Goal: Information Seeking & Learning: Find specific fact

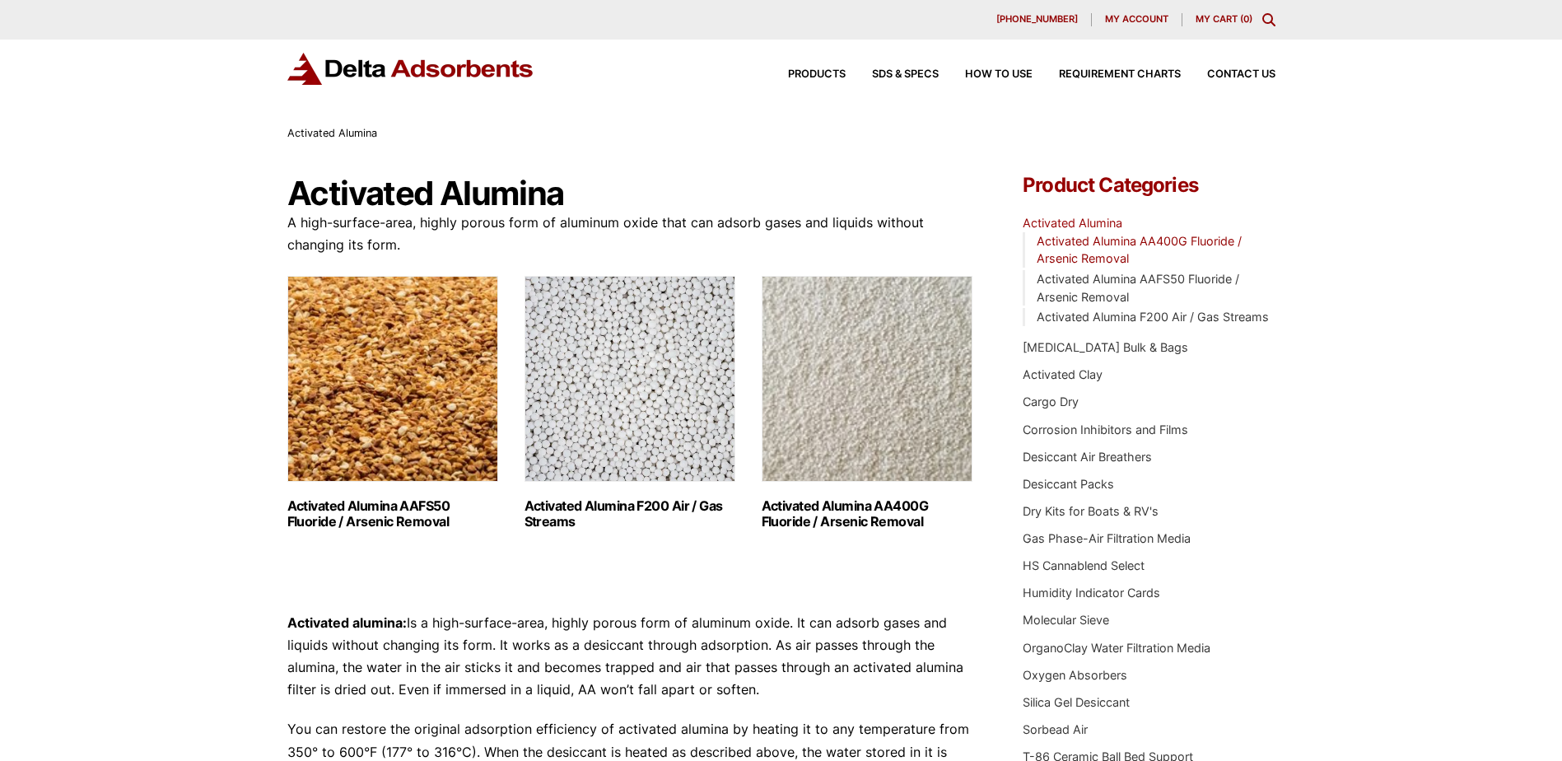
click at [1165, 244] on link "Activated Alumina AA400G Fluoride / Arsenic Removal" at bounding box center [1139, 250] width 205 height 32
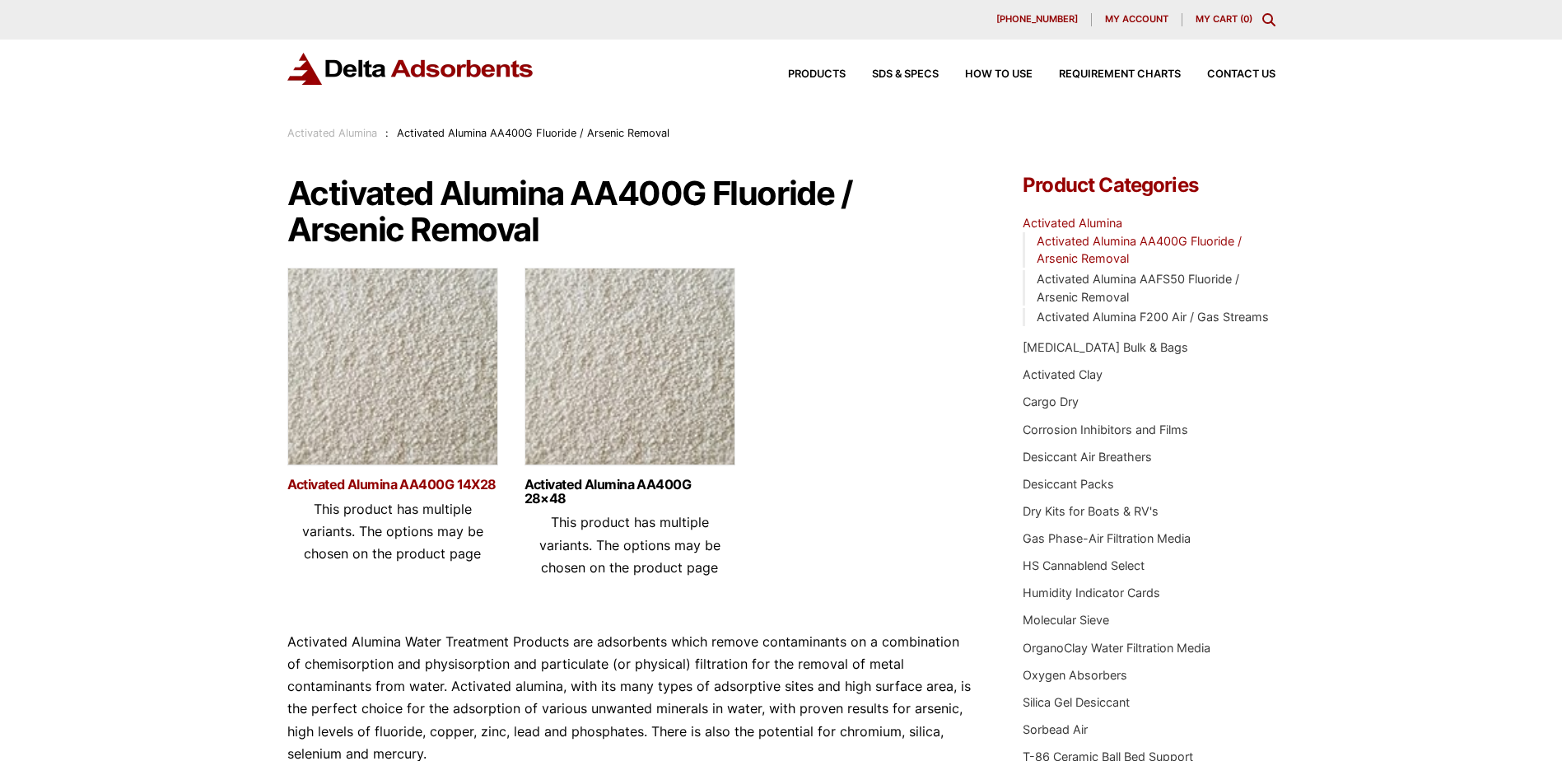
click at [461, 487] on link "Activated Alumina AA400G 14X28" at bounding box center [392, 485] width 211 height 14
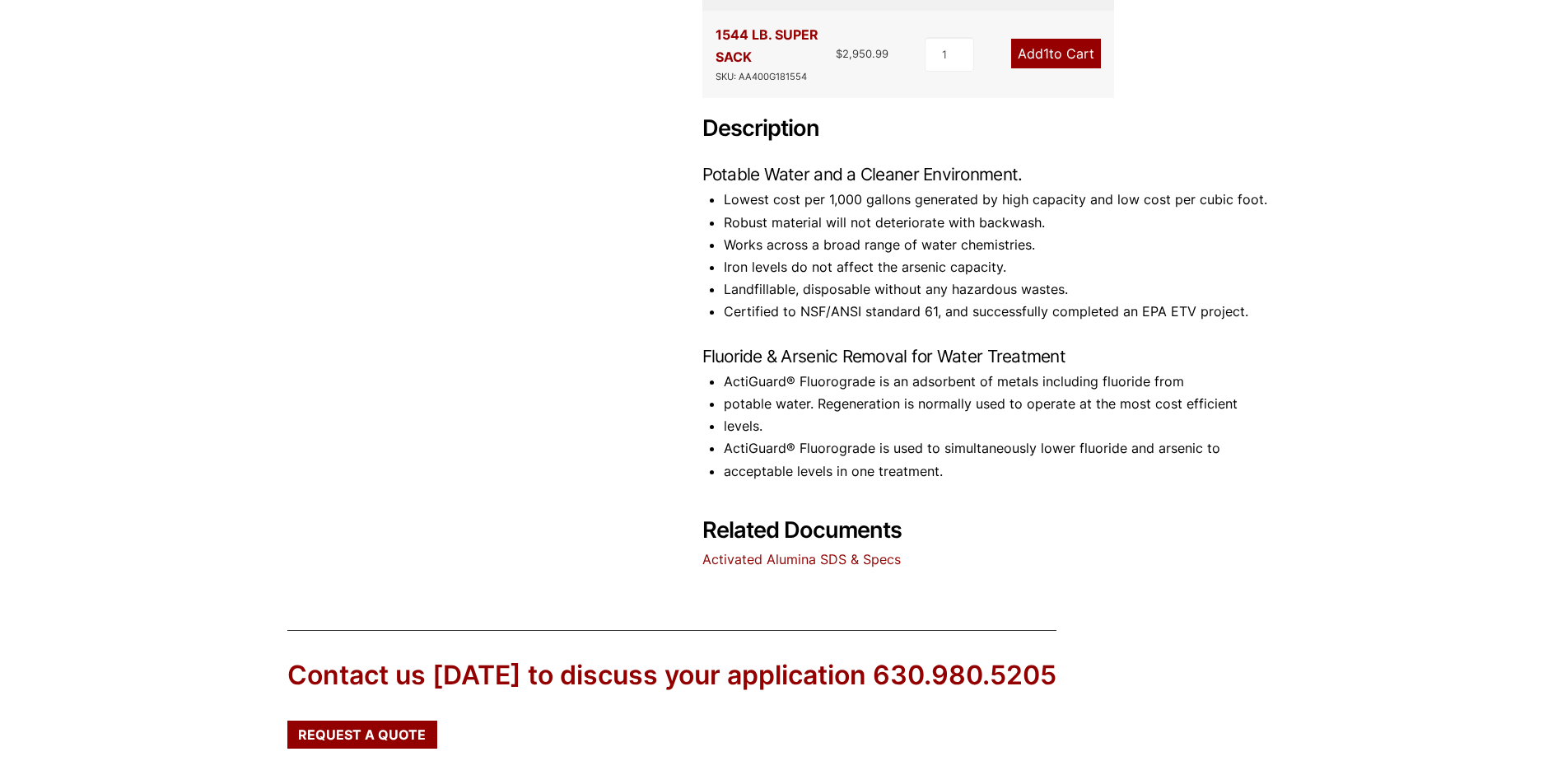
scroll to position [886, 0]
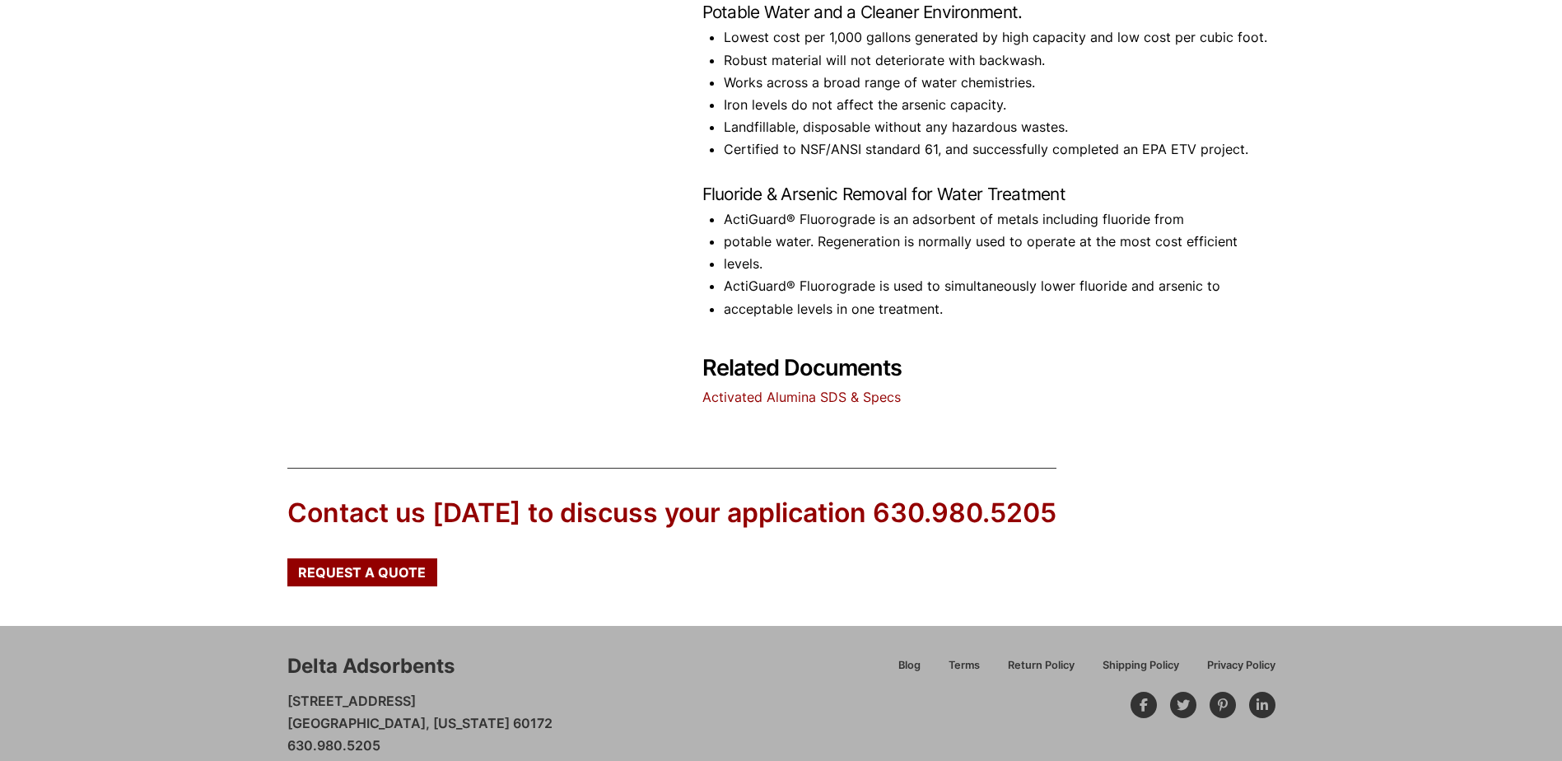
click at [853, 389] on link "Activated Alumina SDS & Specs" at bounding box center [801, 397] width 198 height 16
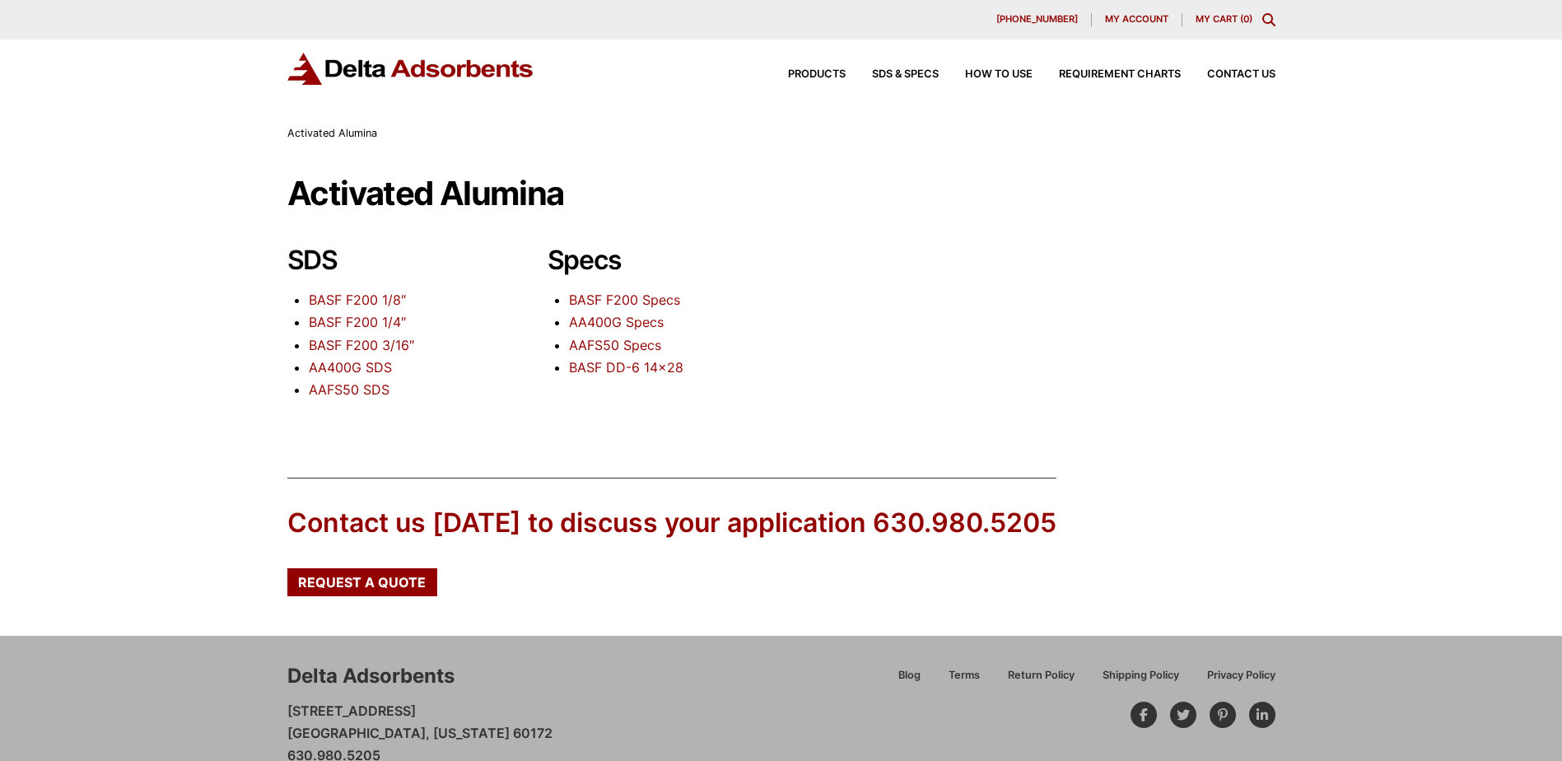
click at [618, 321] on link "AA400G Specs" at bounding box center [616, 322] width 95 height 16
click at [585, 343] on link "AAFS50 Specs" at bounding box center [615, 345] width 92 height 16
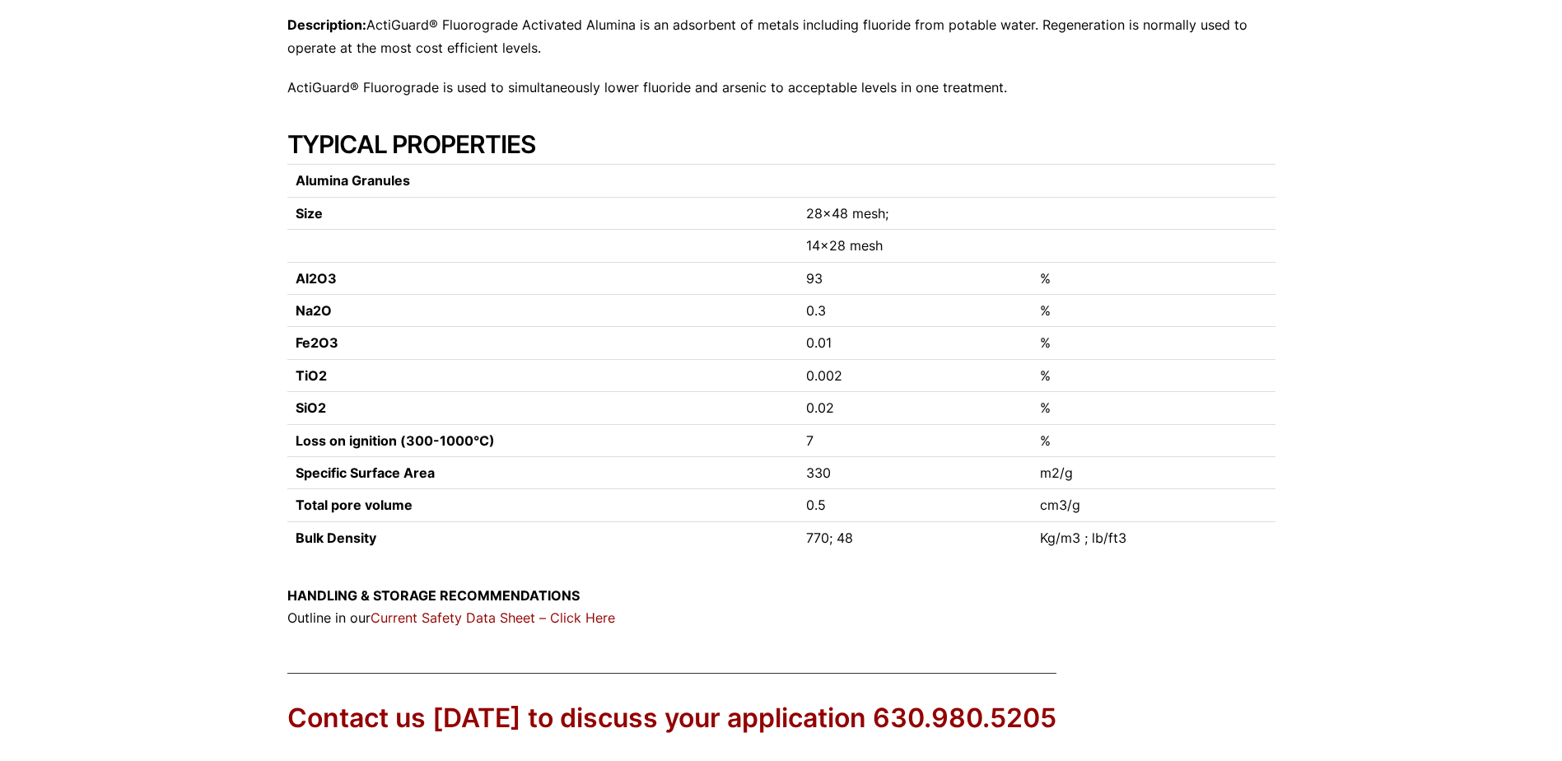
scroll to position [329, 0]
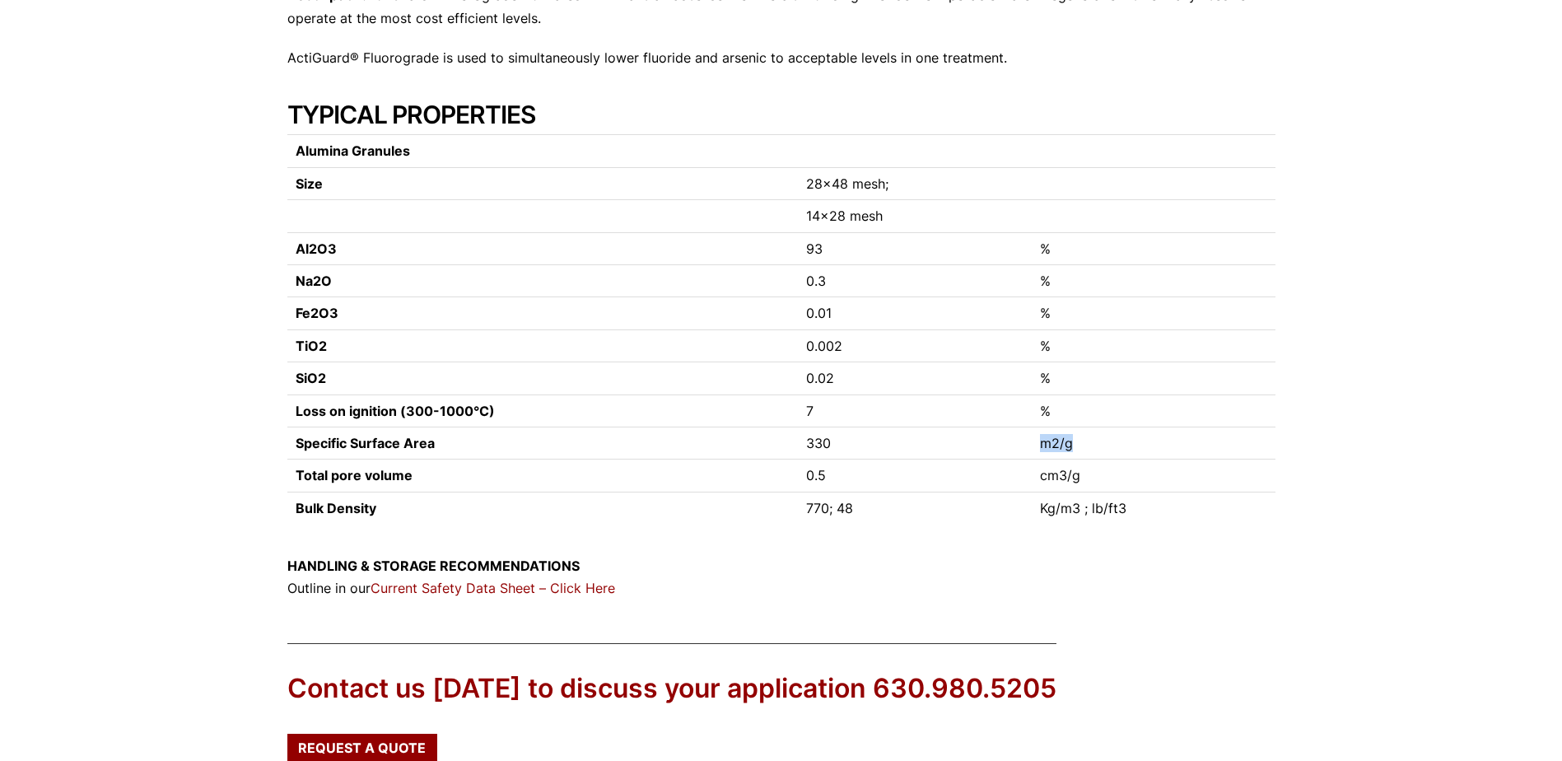
drag, startPoint x: 1033, startPoint y: 441, endPoint x: 1124, endPoint y: 444, distance: 90.6
click at [1124, 444] on tr "Specific Surface Area 330 m2/g" at bounding box center [781, 443] width 988 height 32
drag, startPoint x: 1124, startPoint y: 444, endPoint x: 1061, endPoint y: 450, distance: 62.8
copy tr "m2/g"
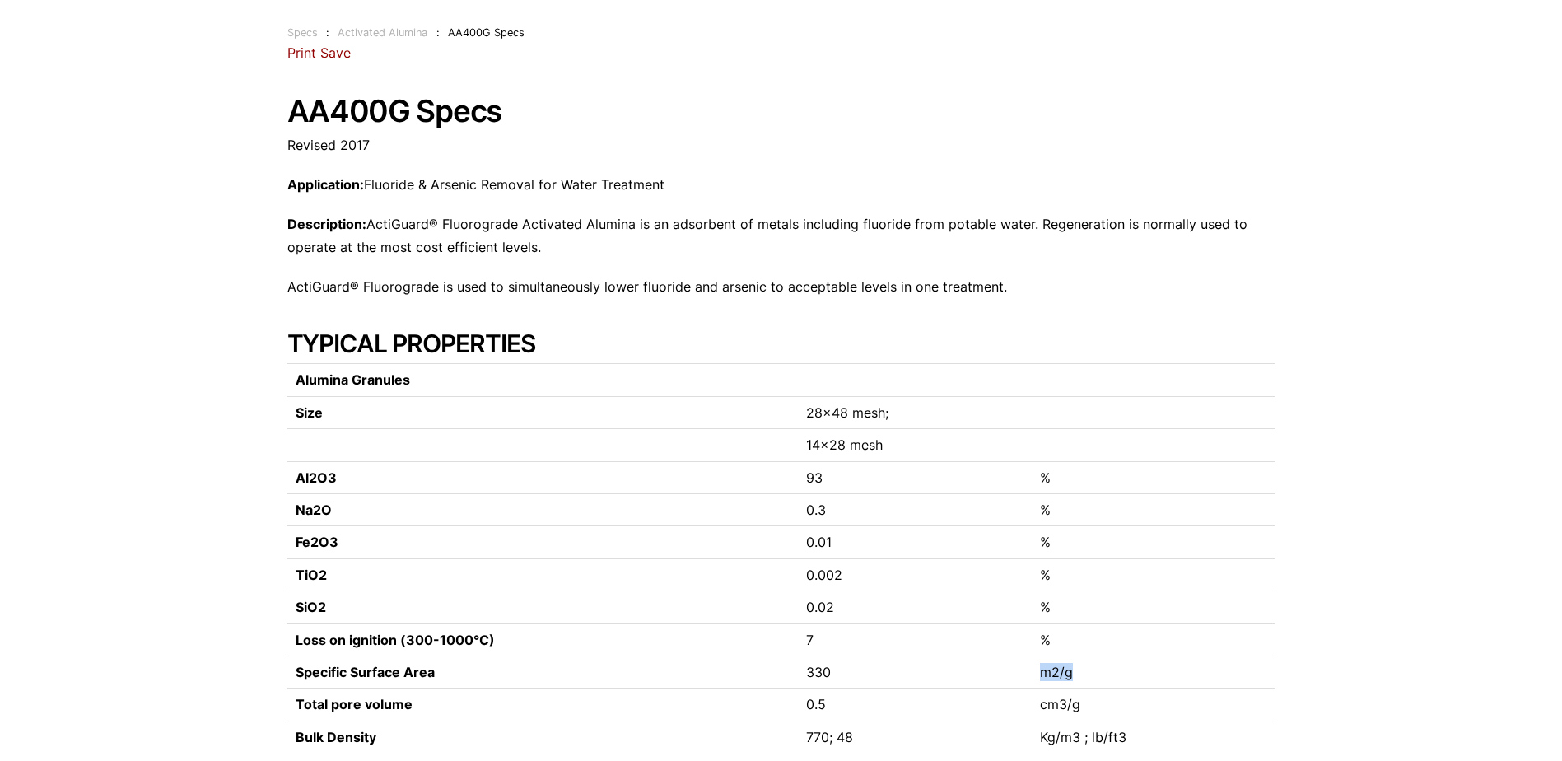
scroll to position [0, 0]
